Goal: Information Seeking & Learning: Learn about a topic

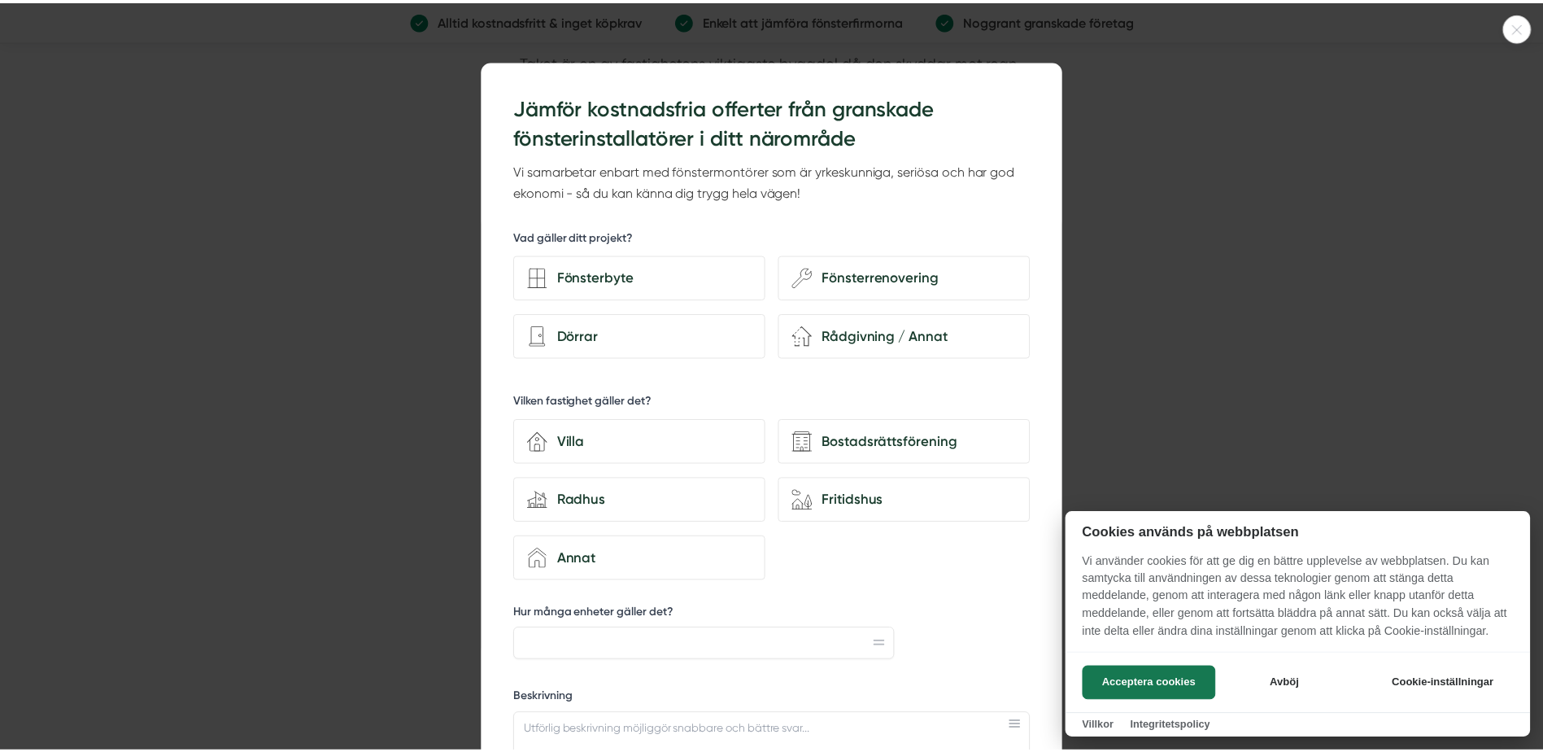
scroll to position [2440, 0]
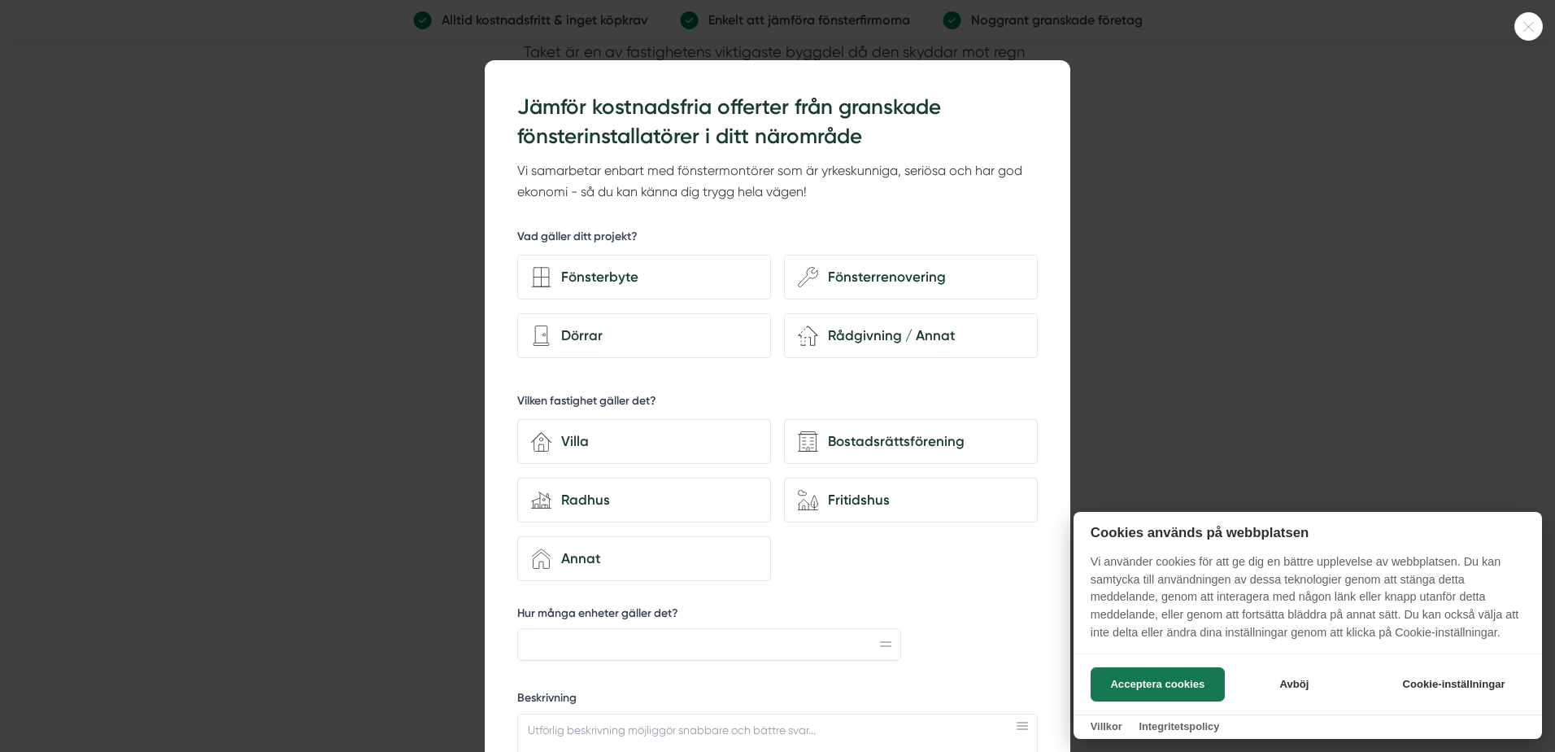
click at [1206, 237] on div at bounding box center [777, 376] width 1555 height 752
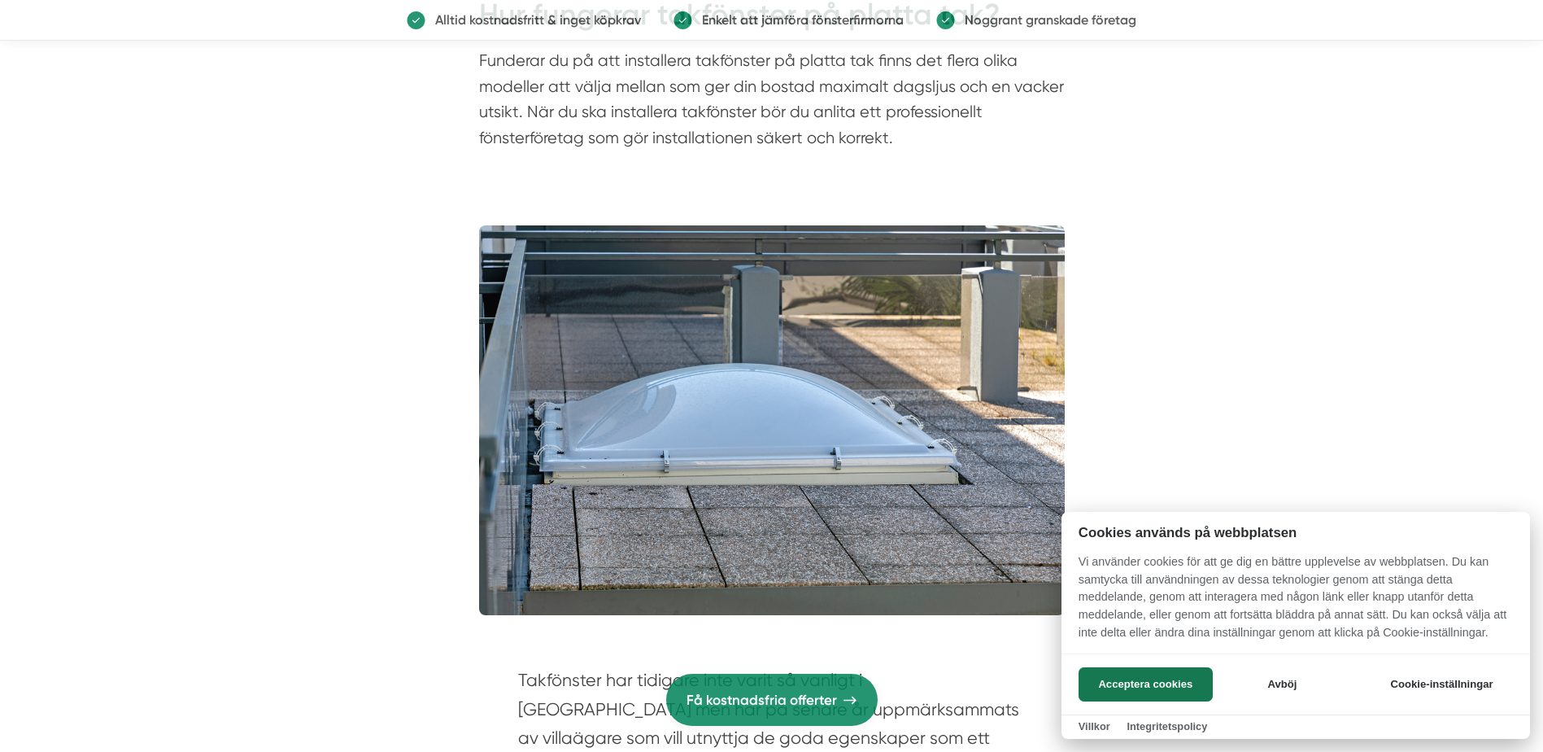
scroll to position [0, 0]
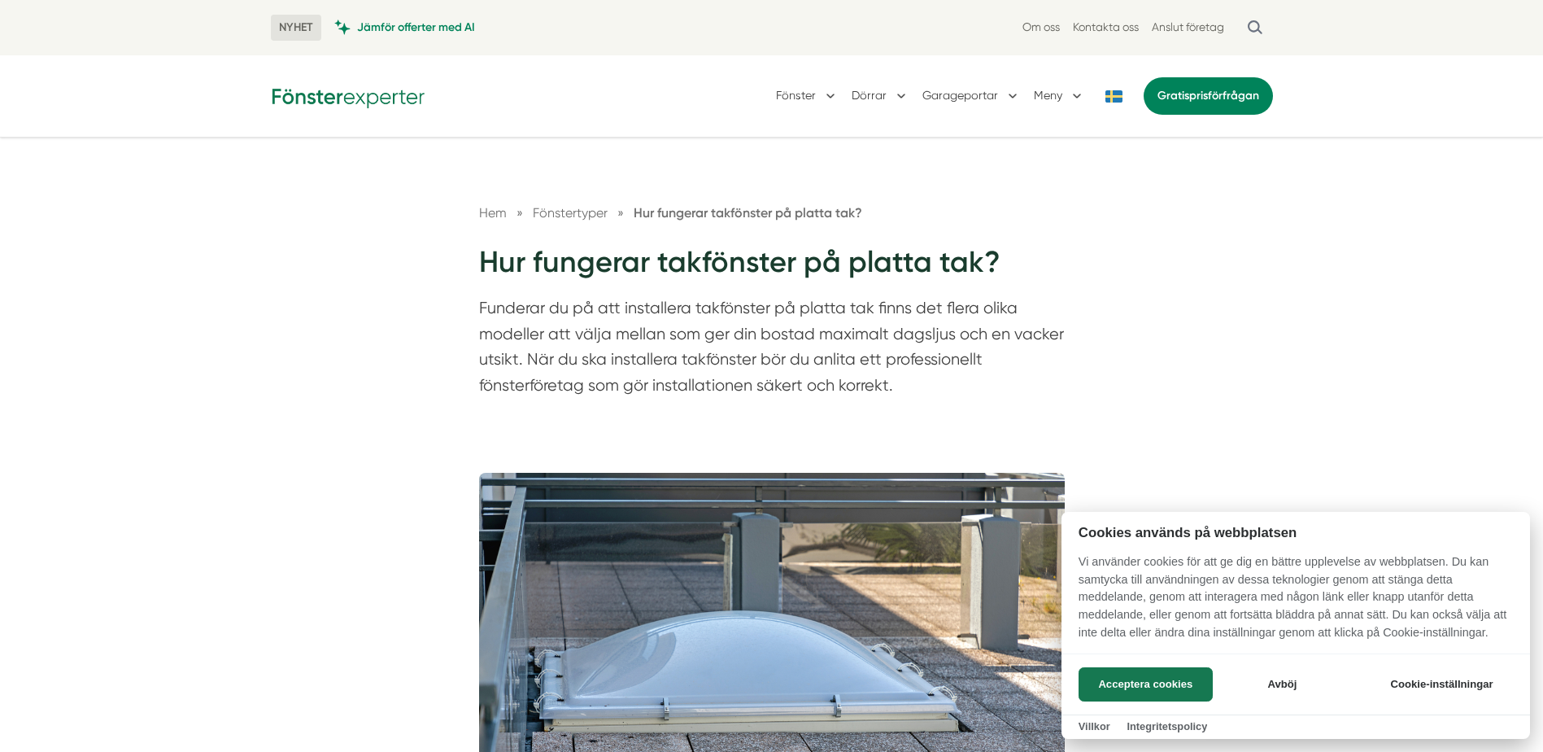
click at [834, 97] on div at bounding box center [771, 376] width 1543 height 752
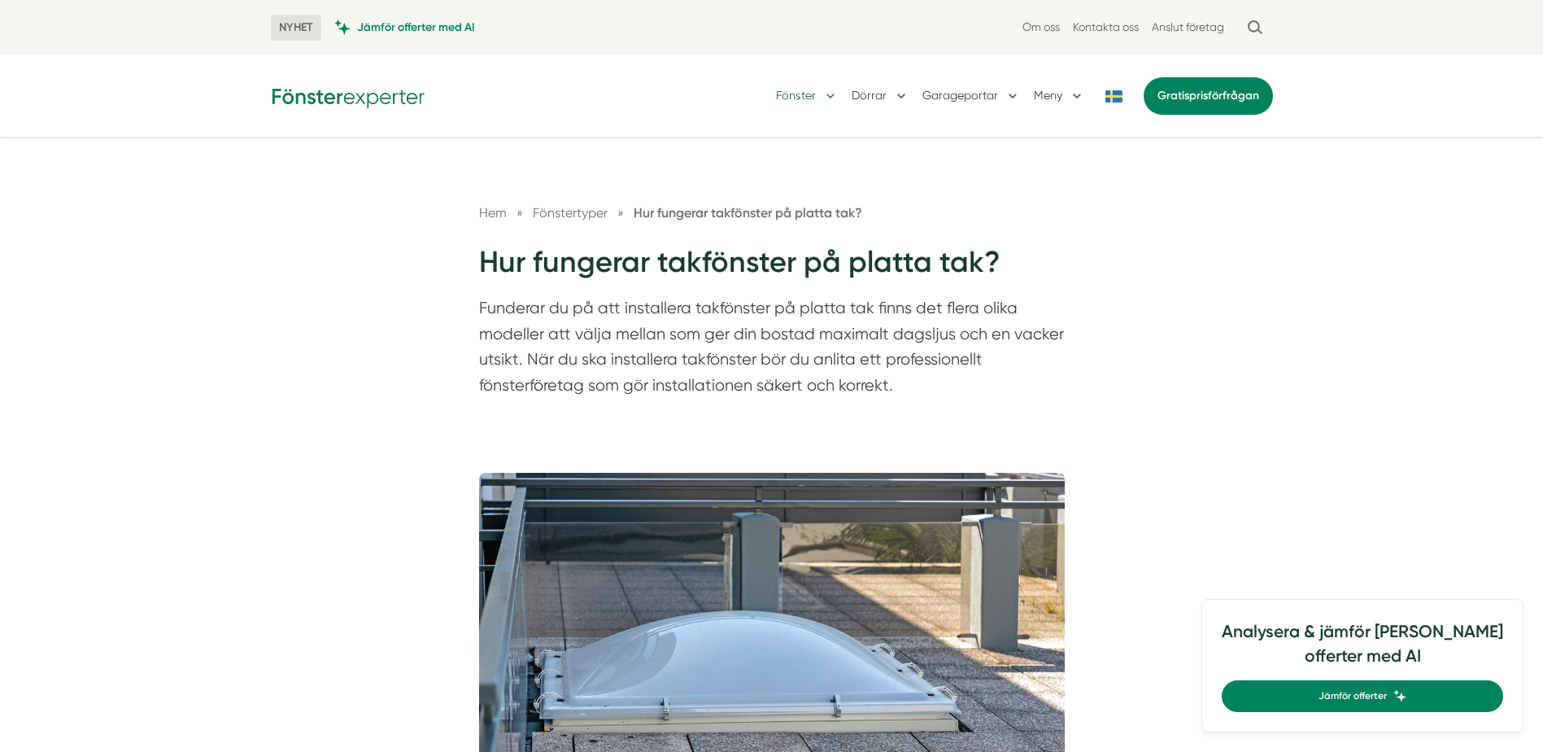
click at [830, 94] on button "Fönster" at bounding box center [807, 96] width 63 height 42
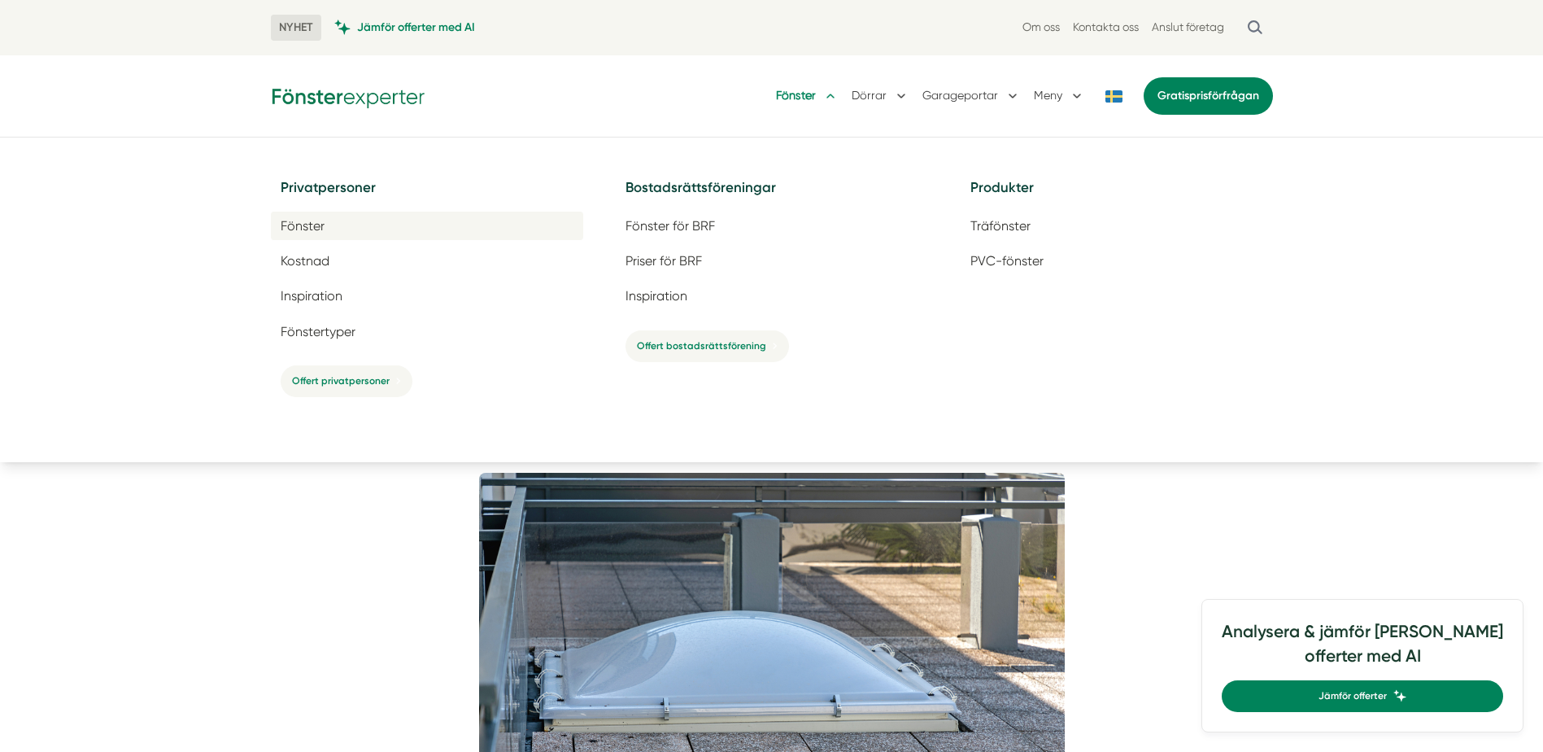
click at [319, 222] on span "Fönster" at bounding box center [303, 225] width 44 height 15
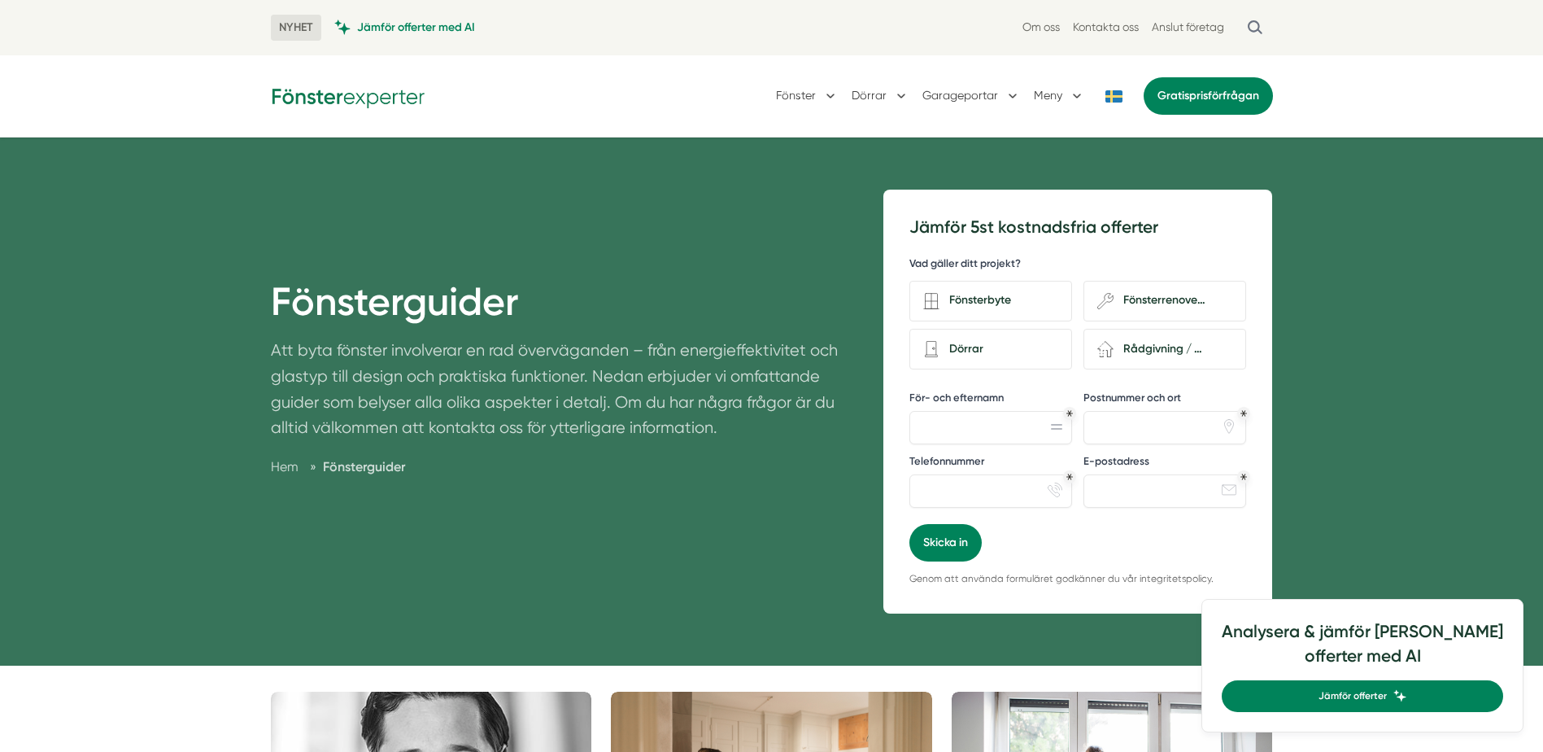
scroll to position [81, 0]
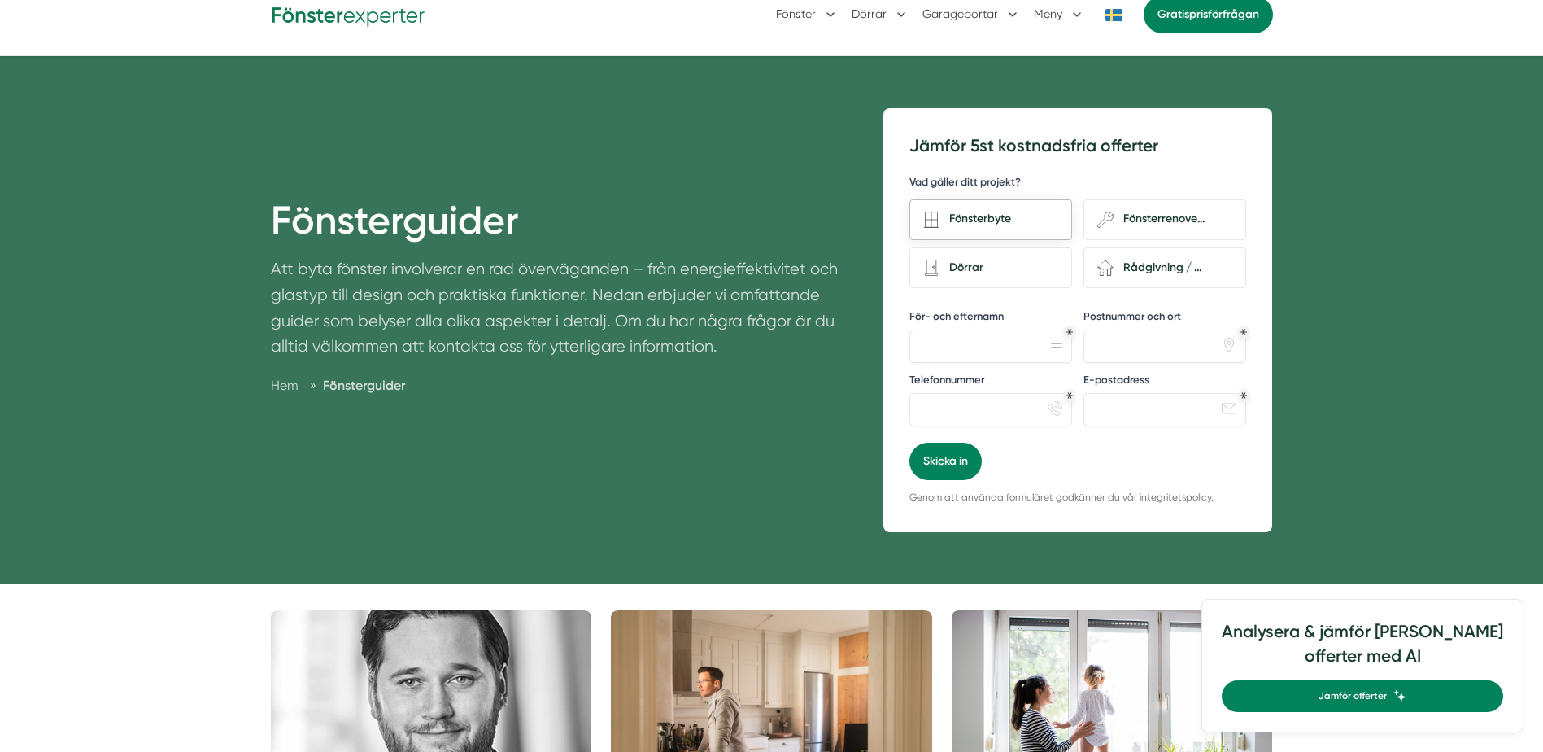
click at [945, 216] on div "Fönsterbyte" at bounding box center [998, 219] width 119 height 22
click at [0, 0] on input "Fönsterbyte" at bounding box center [0, 0] width 0 height 0
